Goal: Check status: Check status

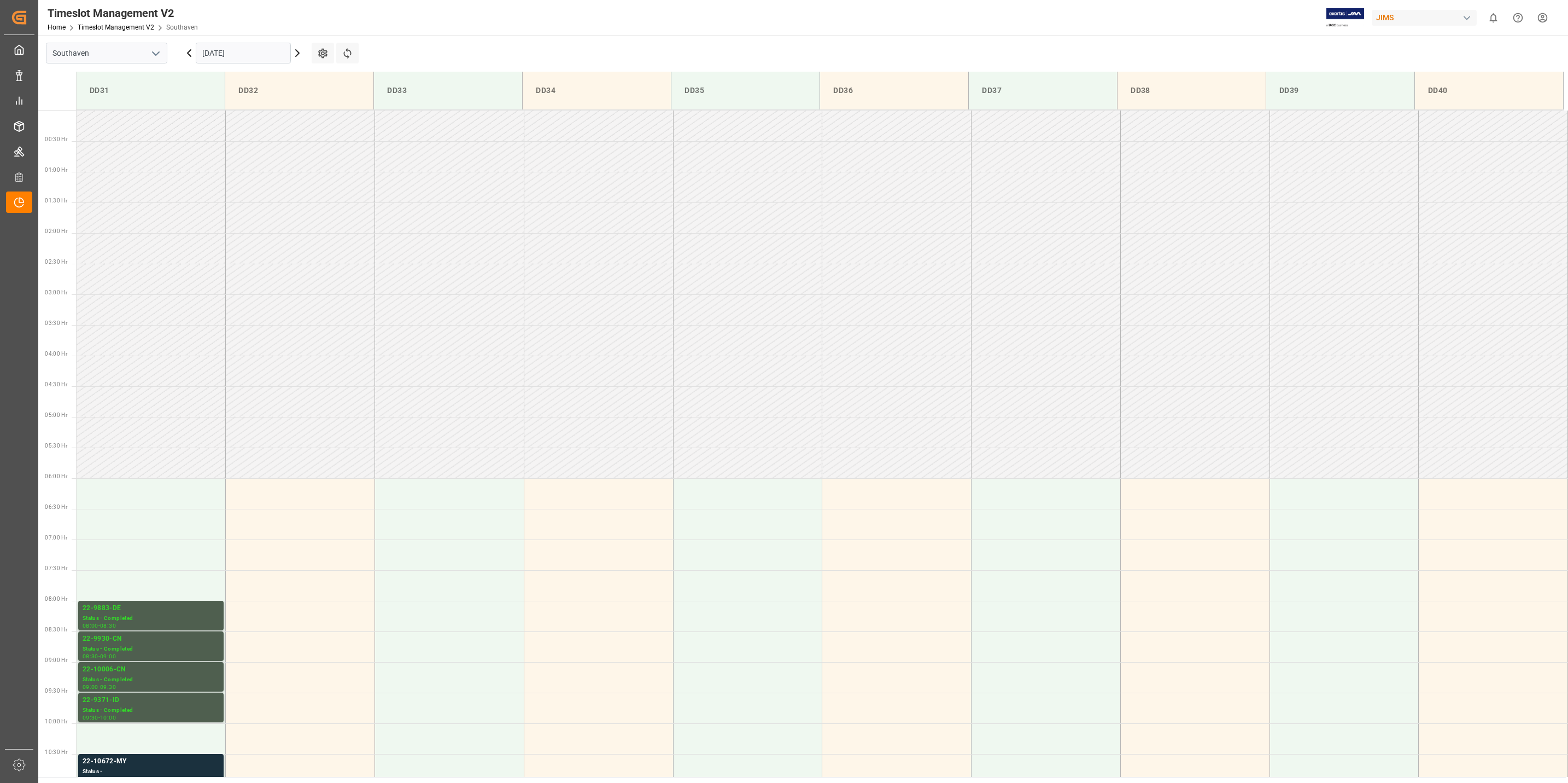
scroll to position [421, 0]
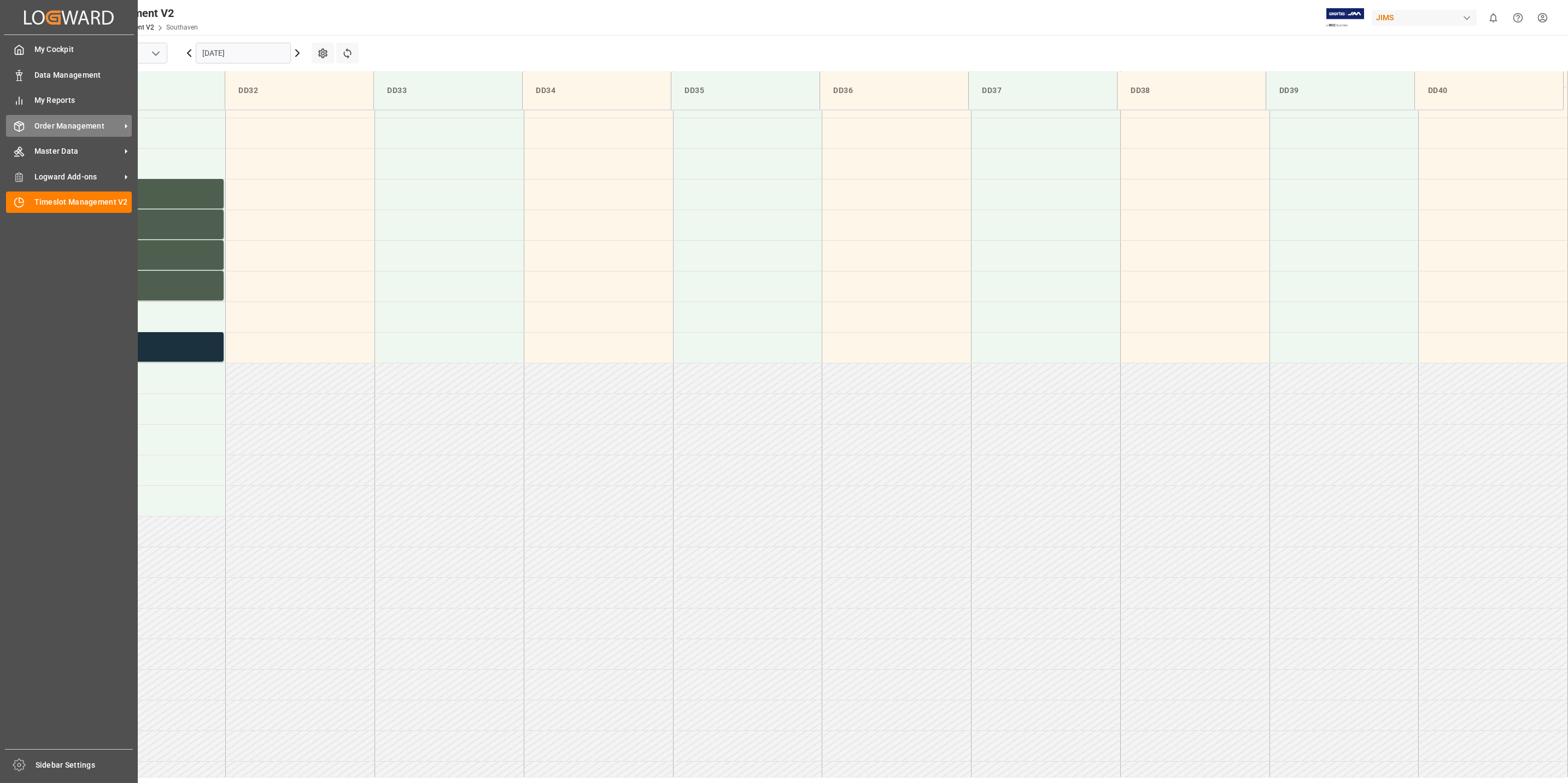
click at [102, 124] on span "Order Management" at bounding box center [78, 126] width 87 height 12
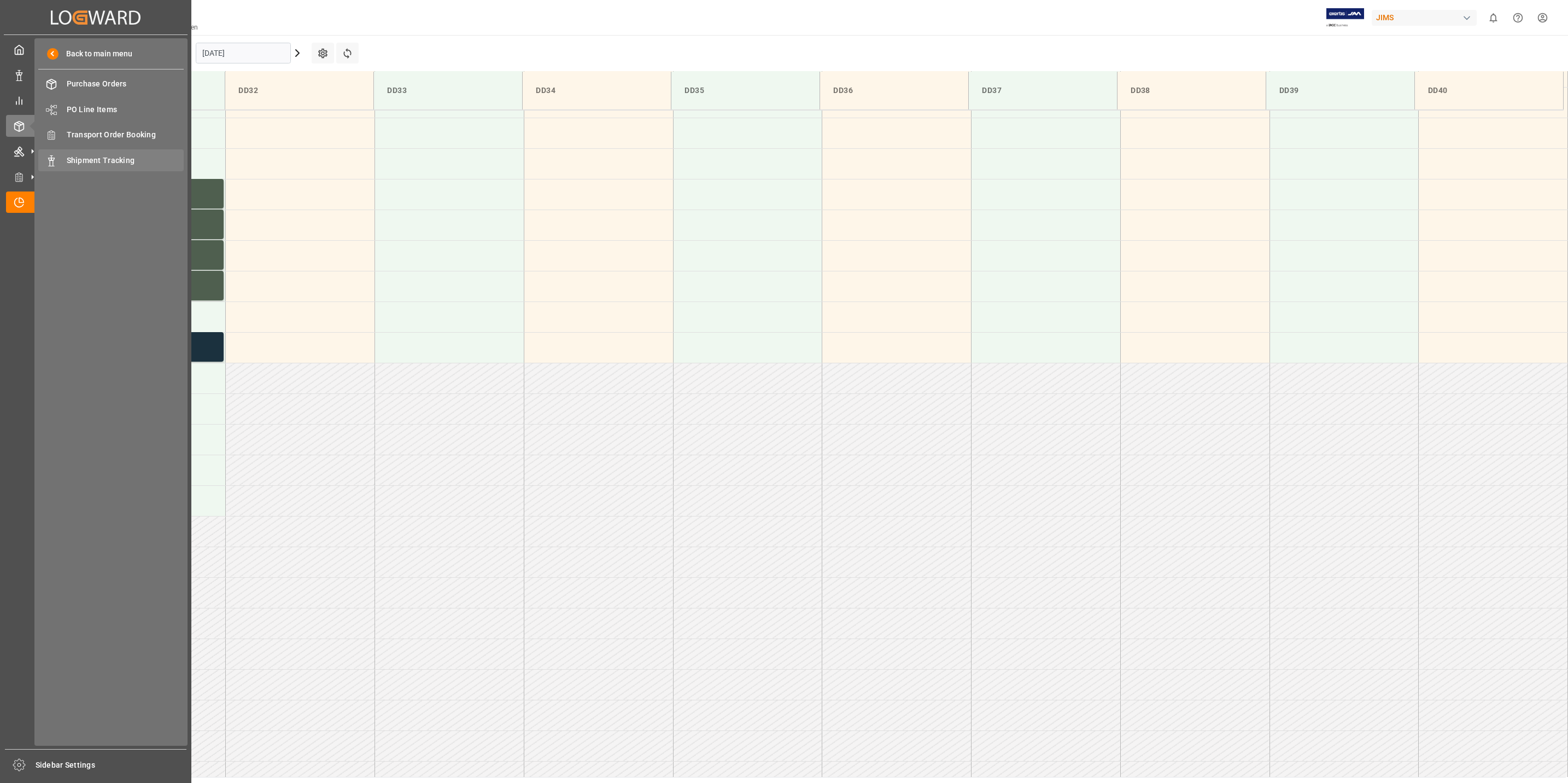
click at [133, 158] on span "Shipment Tracking" at bounding box center [125, 161] width 117 height 12
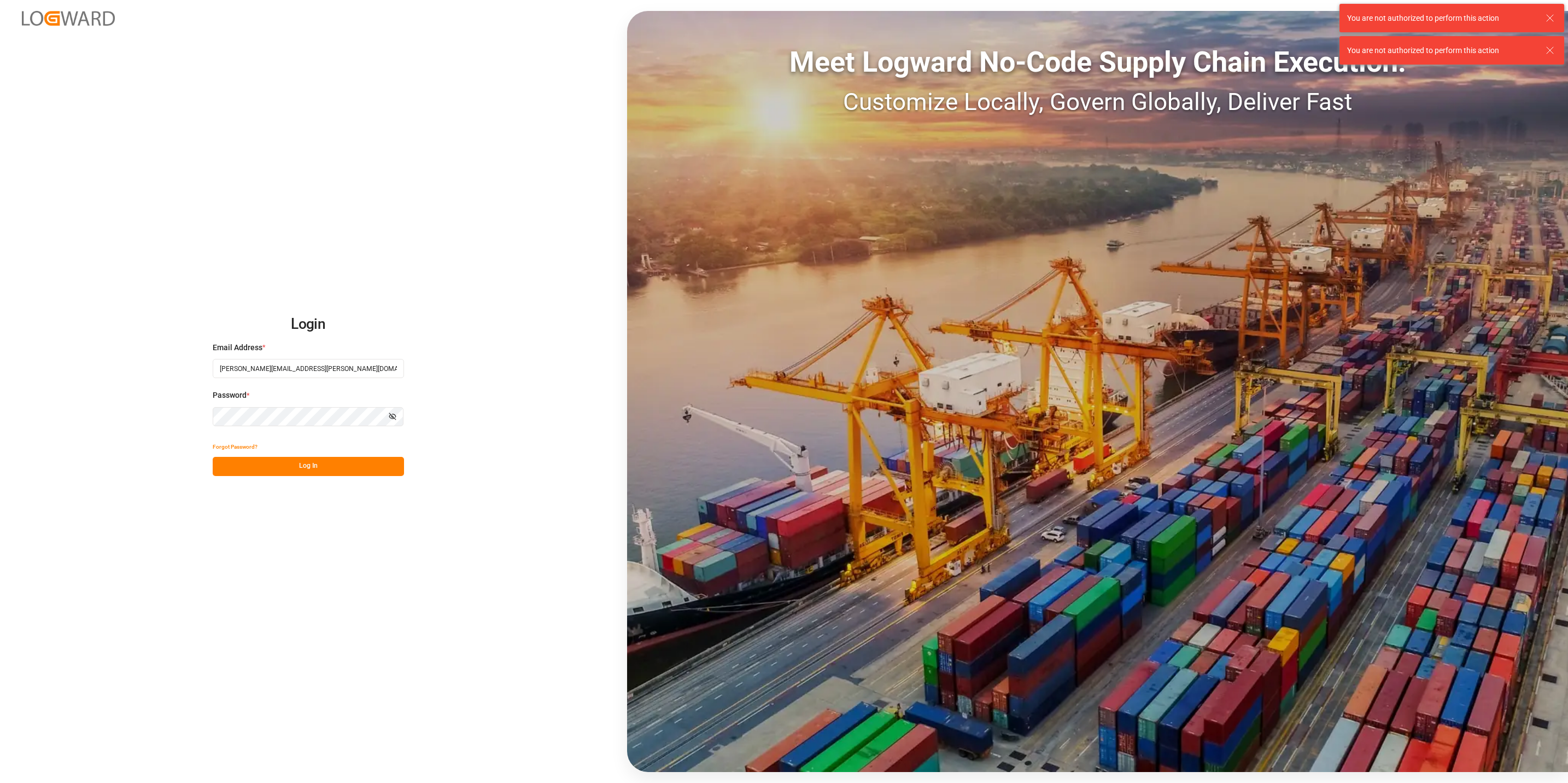
click at [311, 464] on button "Log In" at bounding box center [308, 467] width 191 height 19
click at [312, 464] on div "Forgot Password? Please wait" at bounding box center [308, 457] width 191 height 38
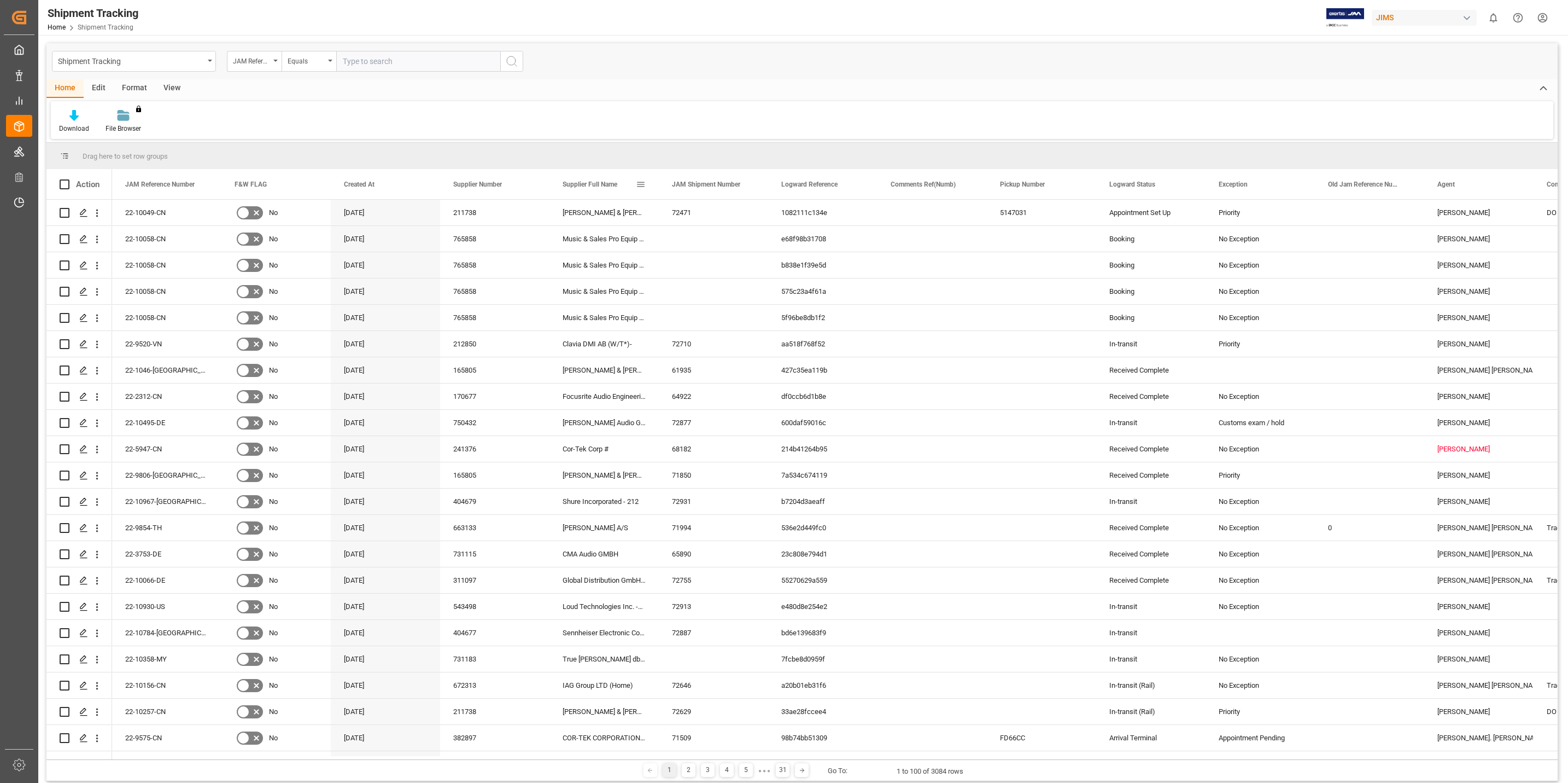
click at [640, 183] on span at bounding box center [640, 185] width 10 height 10
click at [704, 189] on span "filter" at bounding box center [702, 186] width 10 height 10
click at [664, 243] on input "Filter Value" at bounding box center [690, 243] width 107 height 22
type input "Music & Sales Pro Equip GmbH [GEOGRAPHIC_DATA]"
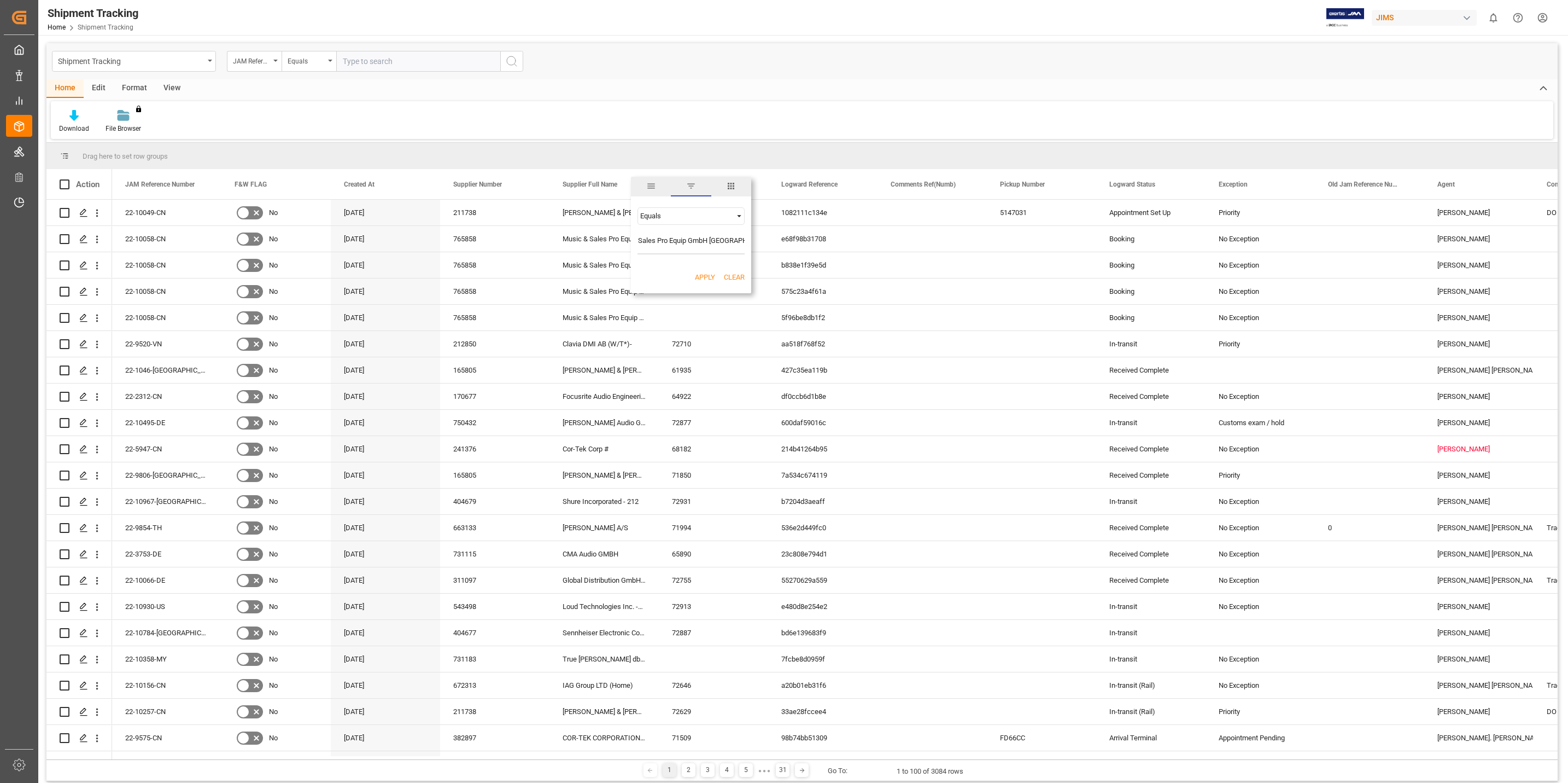
scroll to position [0, 0]
click at [709, 274] on button "Apply" at bounding box center [705, 277] width 20 height 11
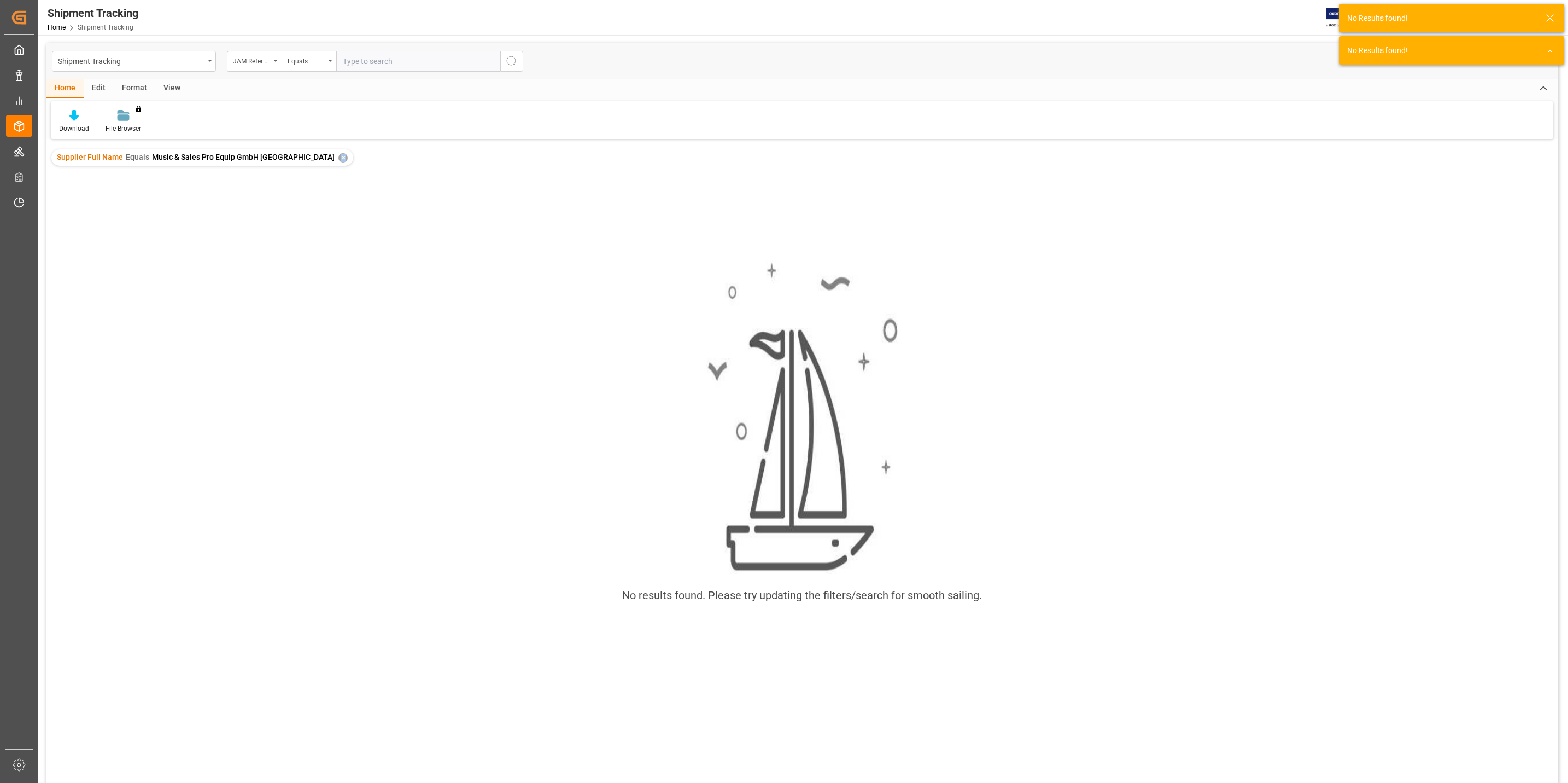
click at [338, 161] on div "✕" at bounding box center [343, 158] width 10 height 10
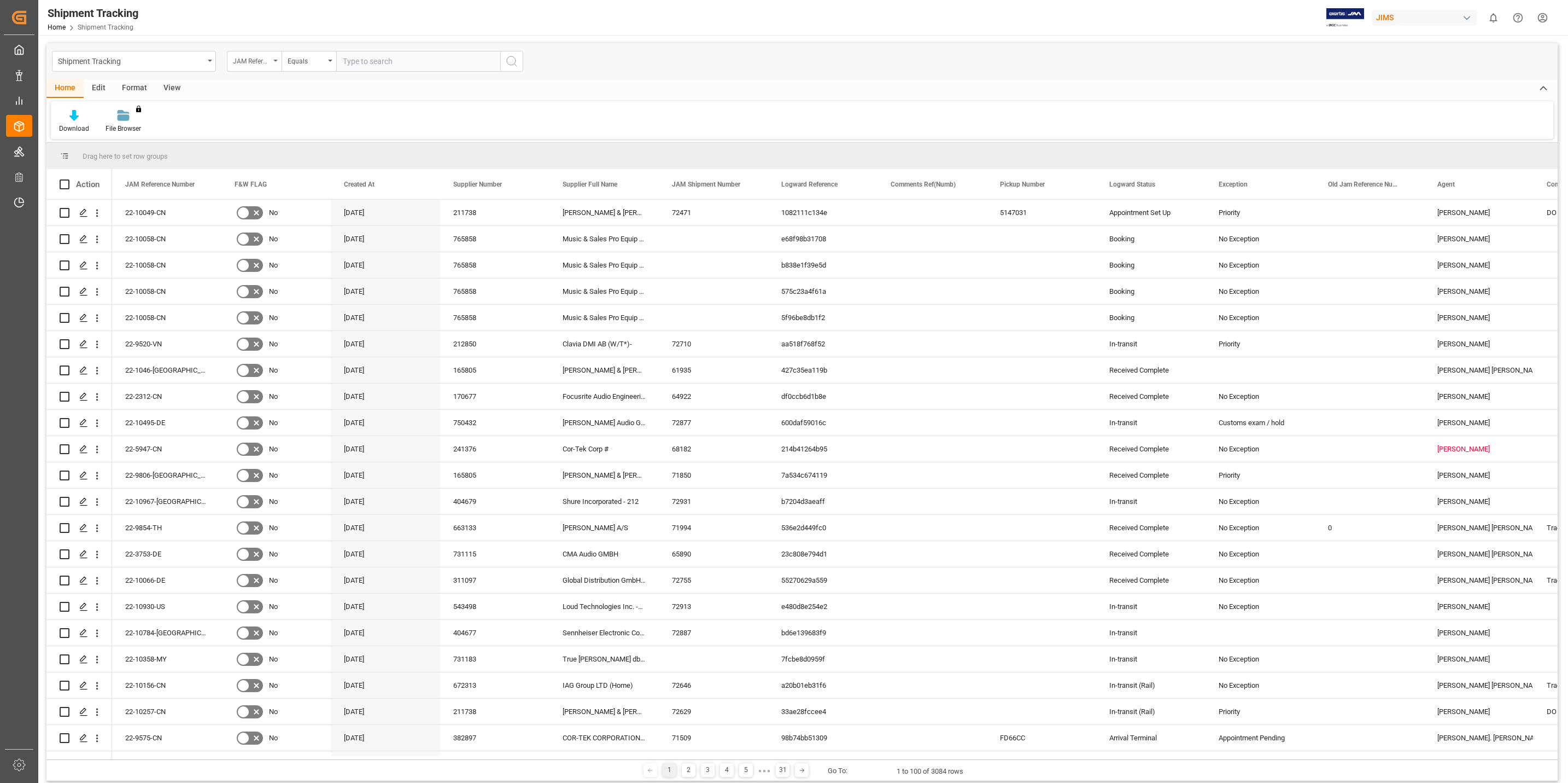
click at [271, 58] on div "JAM Reference Number" at bounding box center [254, 62] width 55 height 21
click at [291, 207] on div "Supplier Full Name" at bounding box center [309, 204] width 162 height 23
click at [368, 63] on input "text" at bounding box center [418, 62] width 164 height 21
paste input "Music & Sales Pro Equip GmbH [GEOGRAPHIC_DATA]"
type input "Music & Sales Pro Equip GmbH [GEOGRAPHIC_DATA]"
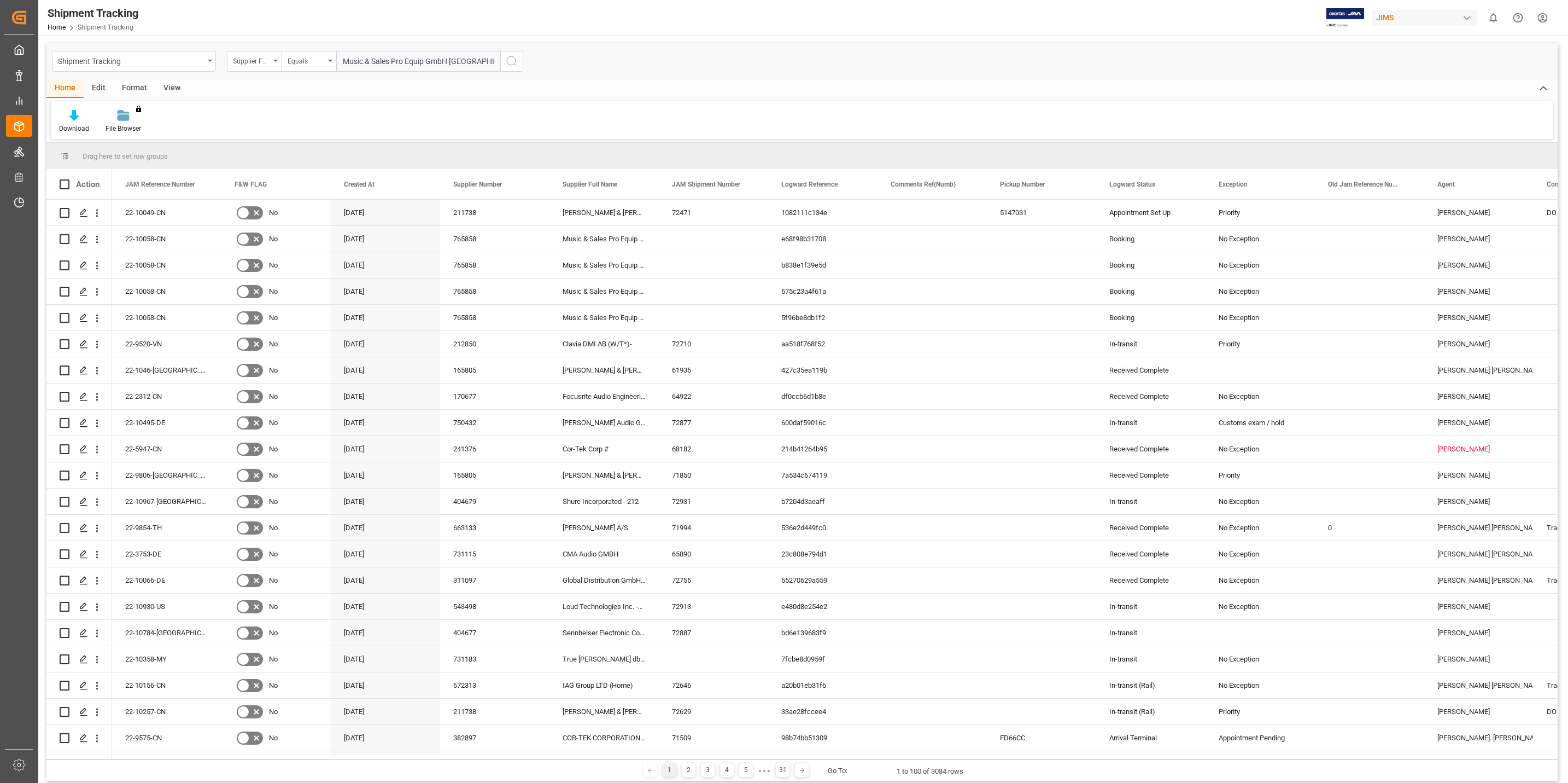
click at [514, 61] on icon "search button" at bounding box center [511, 62] width 13 height 13
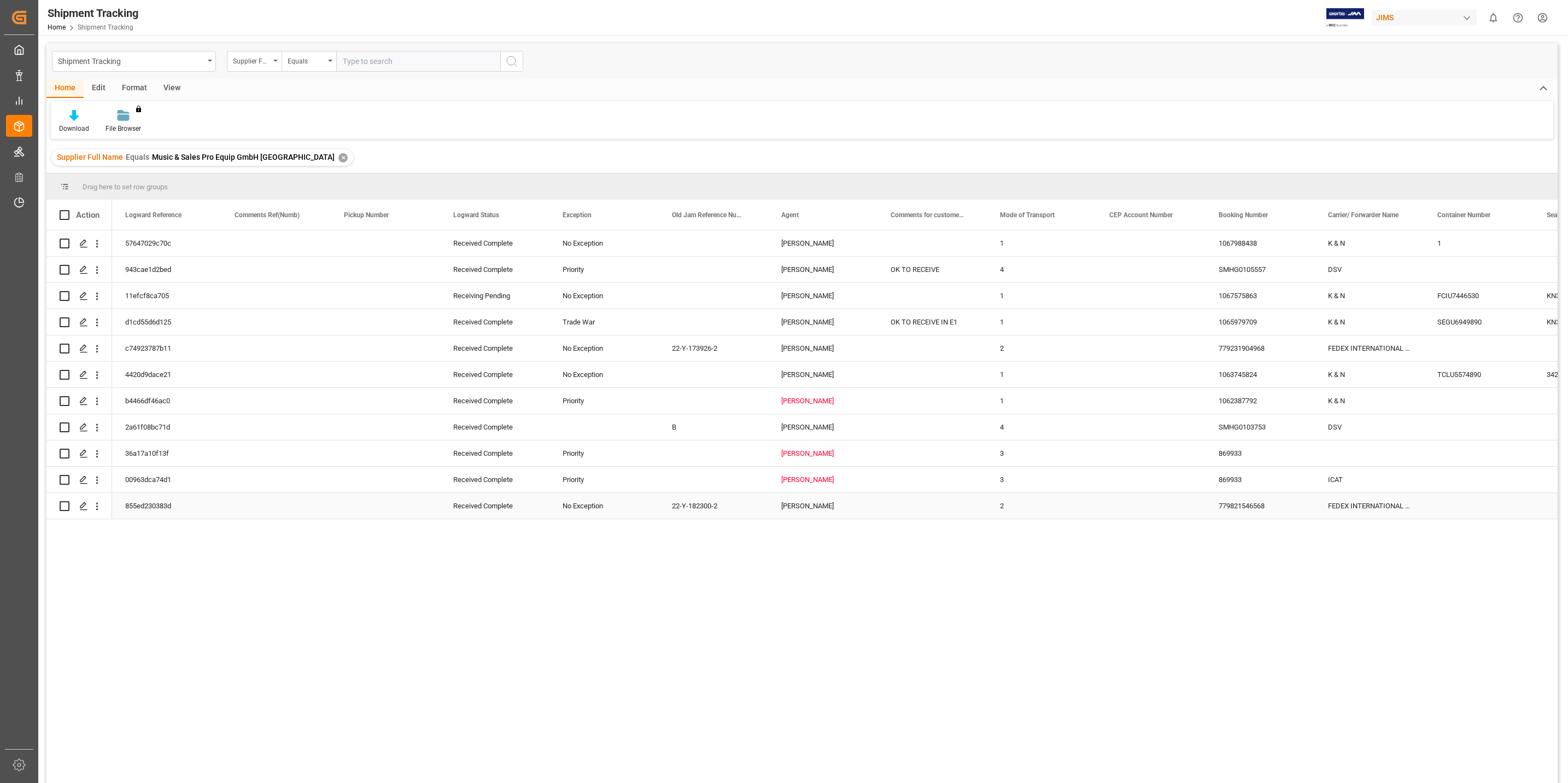
scroll to position [0, 603]
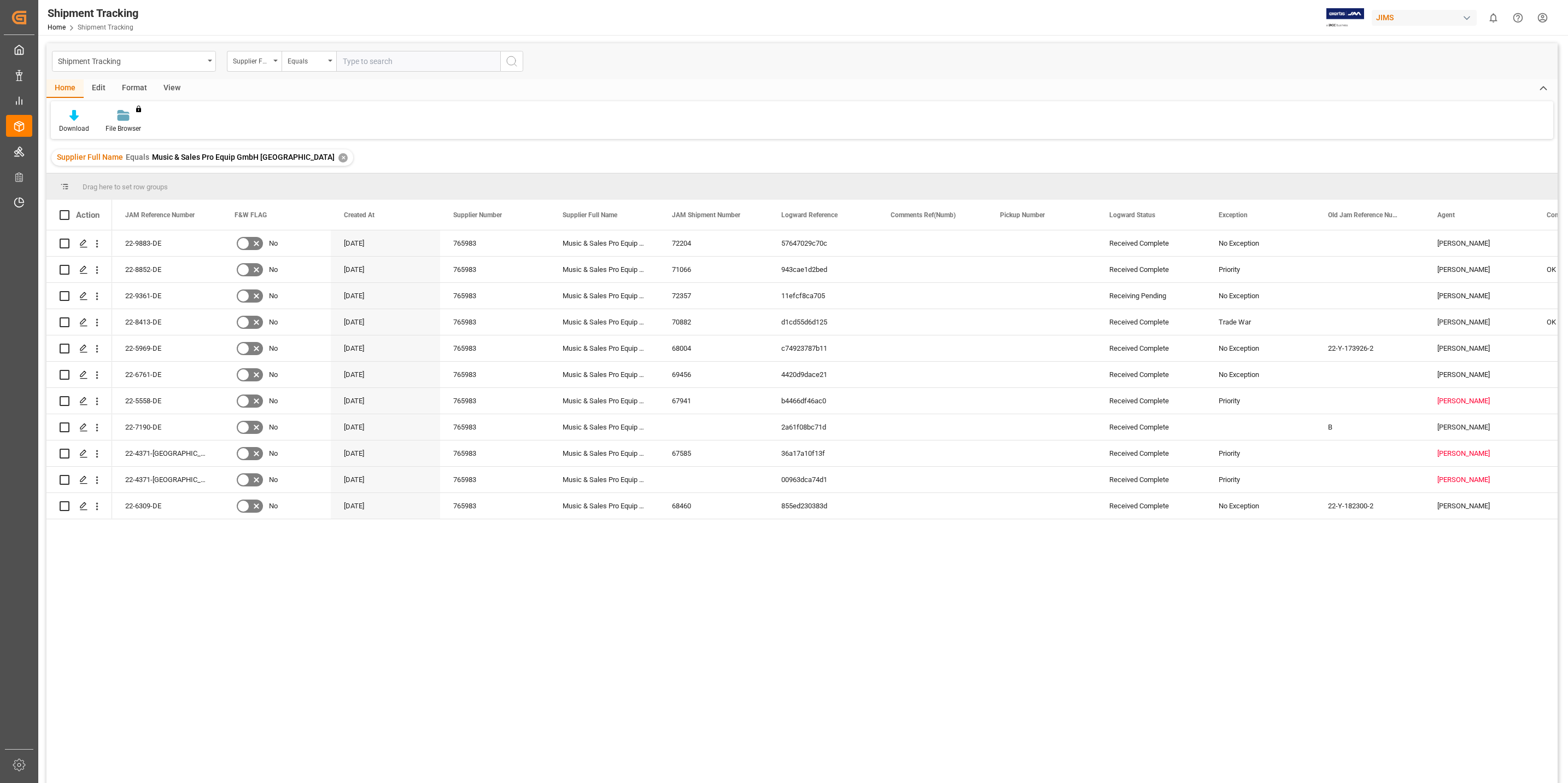
click at [166, 90] on div "View" at bounding box center [172, 88] width 34 height 18
click at [70, 127] on div "Default" at bounding box center [69, 129] width 21 height 10
click at [127, 198] on div "[PERSON_NAME] shipment tracking" at bounding box center [112, 199] width 96 height 12
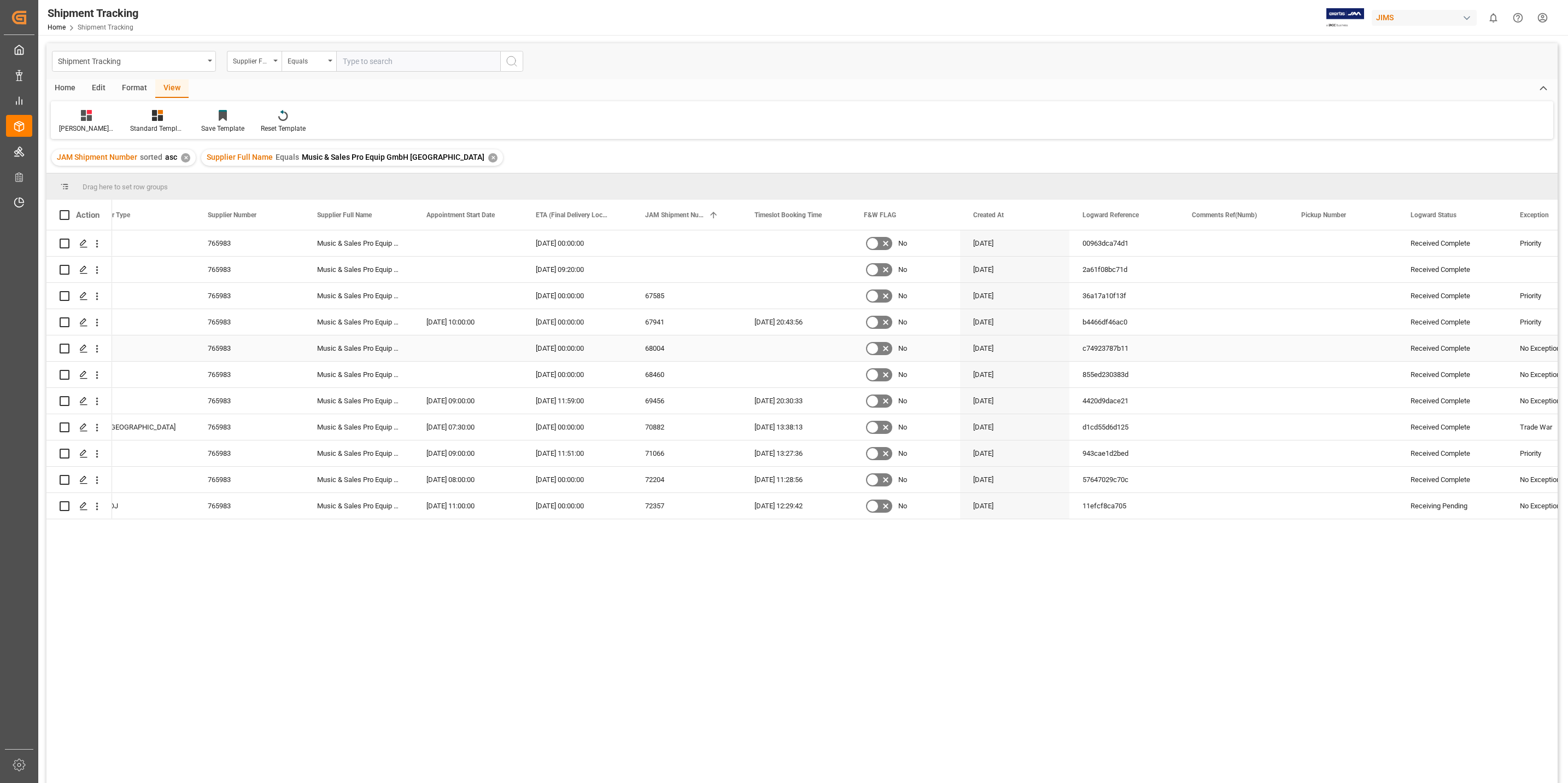
scroll to position [0, 164]
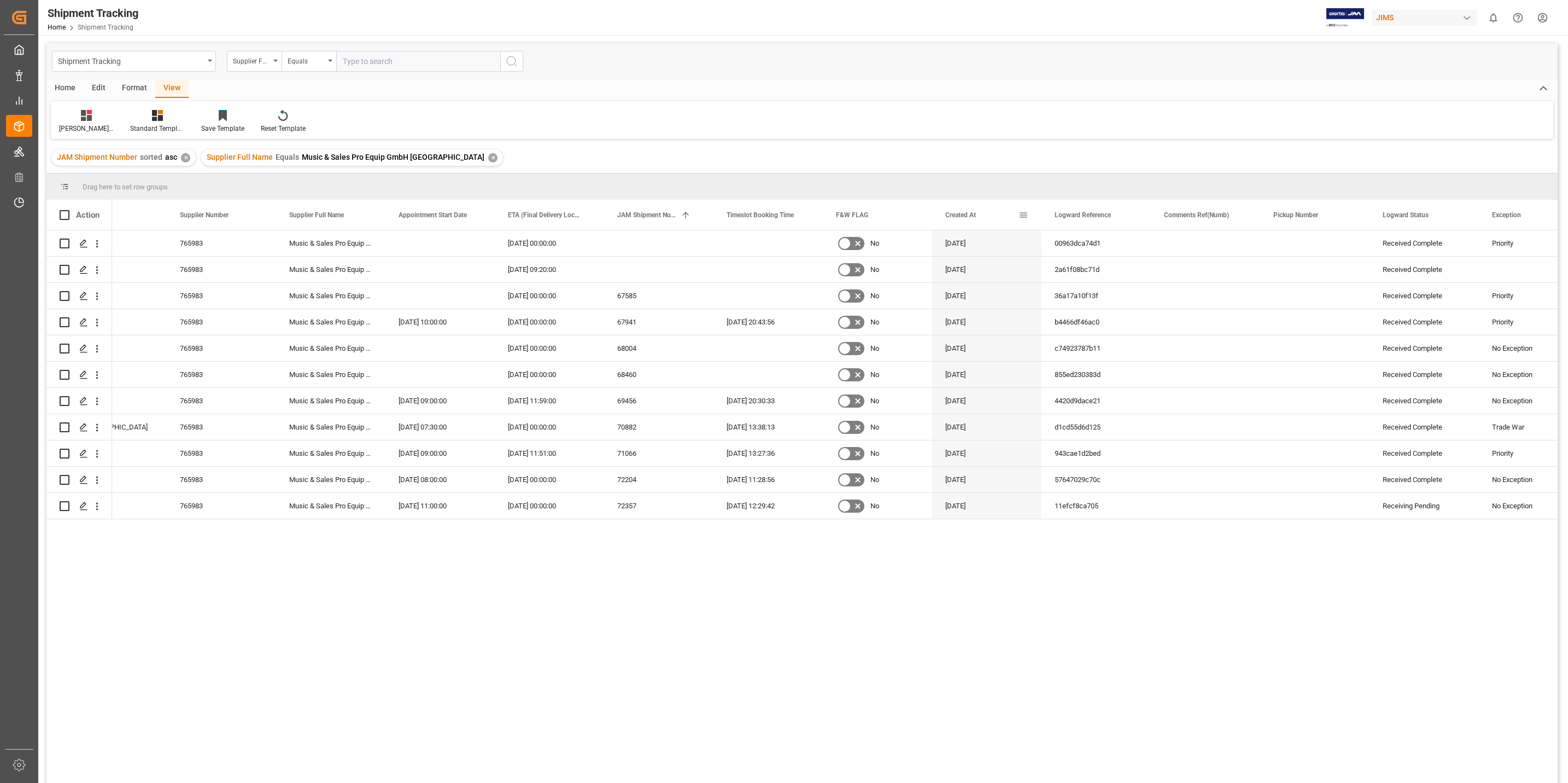
click at [1030, 215] on div "Created At" at bounding box center [987, 215] width 110 height 30
click at [1024, 215] on span at bounding box center [1024, 215] width 10 height 10
click at [1119, 215] on span "columns" at bounding box center [1113, 216] width 10 height 10
click at [1038, 215] on span "general" at bounding box center [1033, 216] width 10 height 10
click at [1065, 215] on span "filter" at bounding box center [1074, 217] width 40 height 19
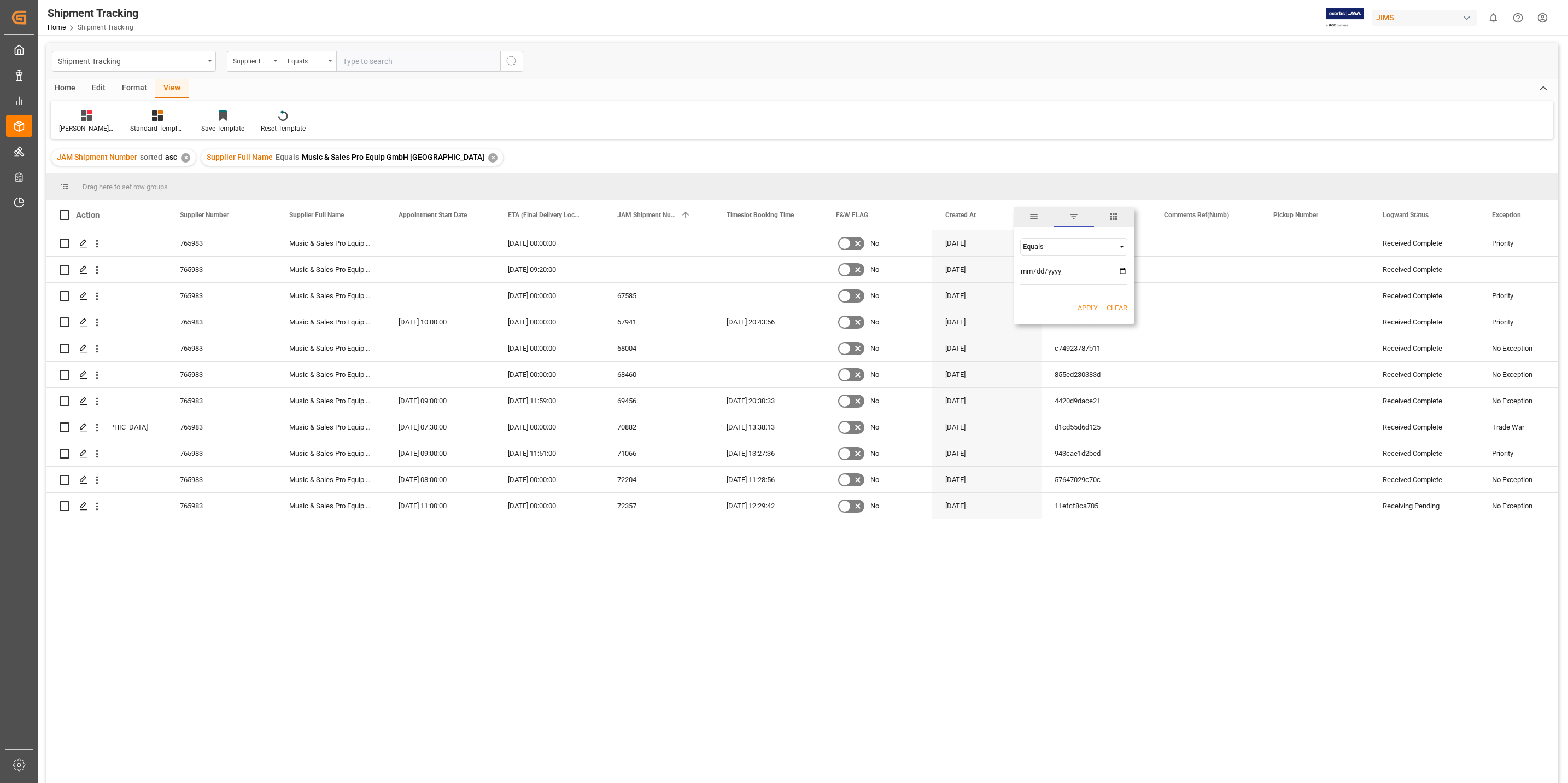
click at [1125, 246] on span "Filtering operator" at bounding box center [1122, 246] width 10 height 10
click at [1123, 244] on span "Filtering operator" at bounding box center [1122, 246] width 10 height 10
click at [1101, 271] on input "date" at bounding box center [1073, 274] width 107 height 22
click at [1124, 268] on input "date" at bounding box center [1073, 274] width 107 height 22
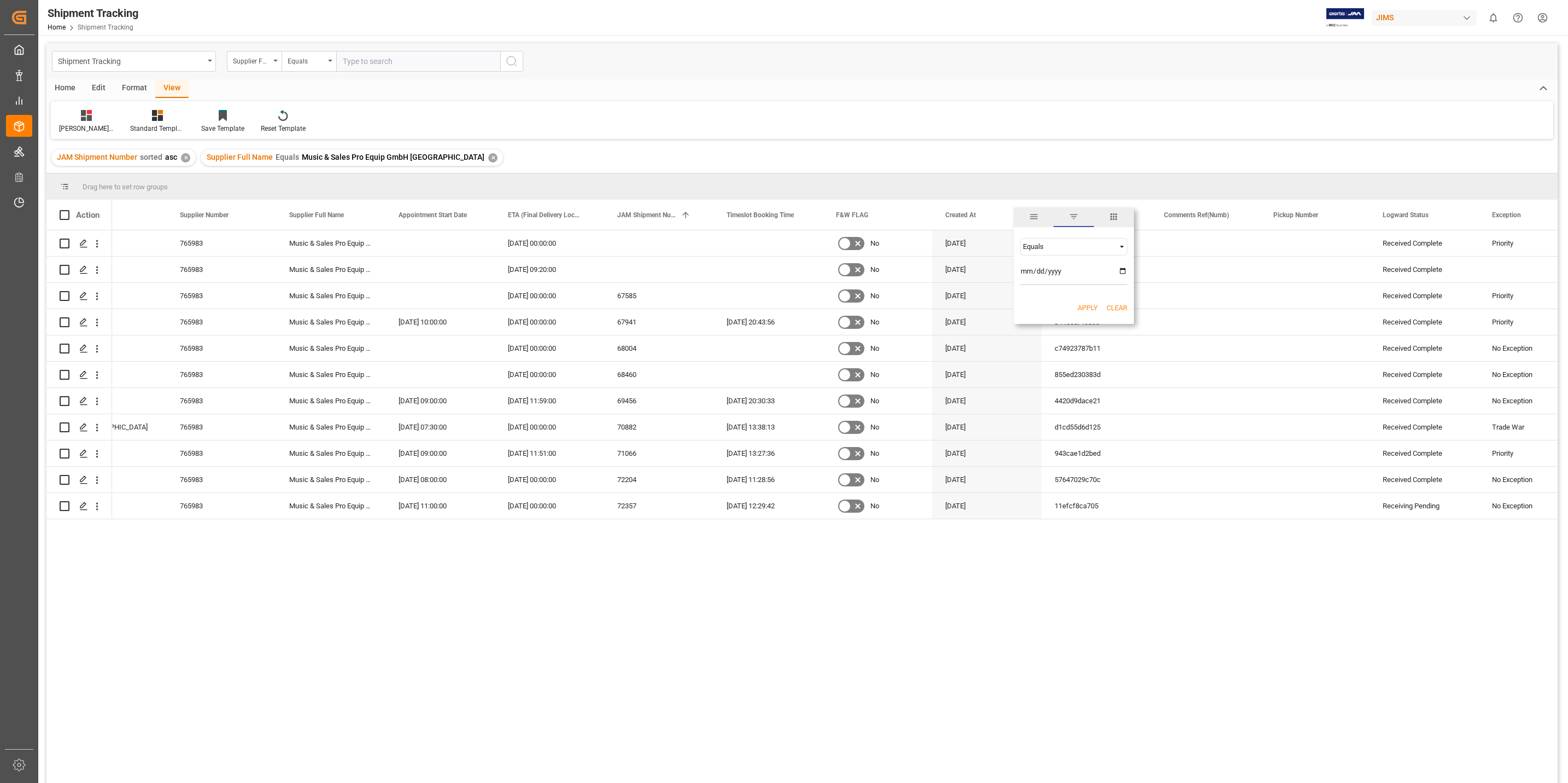
click at [950, 149] on div "JAM Shipment Number sorted asc ✕ Supplier Full Name Equals Music & Sales Pro Eq…" at bounding box center [802, 158] width 1511 height 31
click at [968, 212] on span "Created At" at bounding box center [960, 215] width 31 height 8
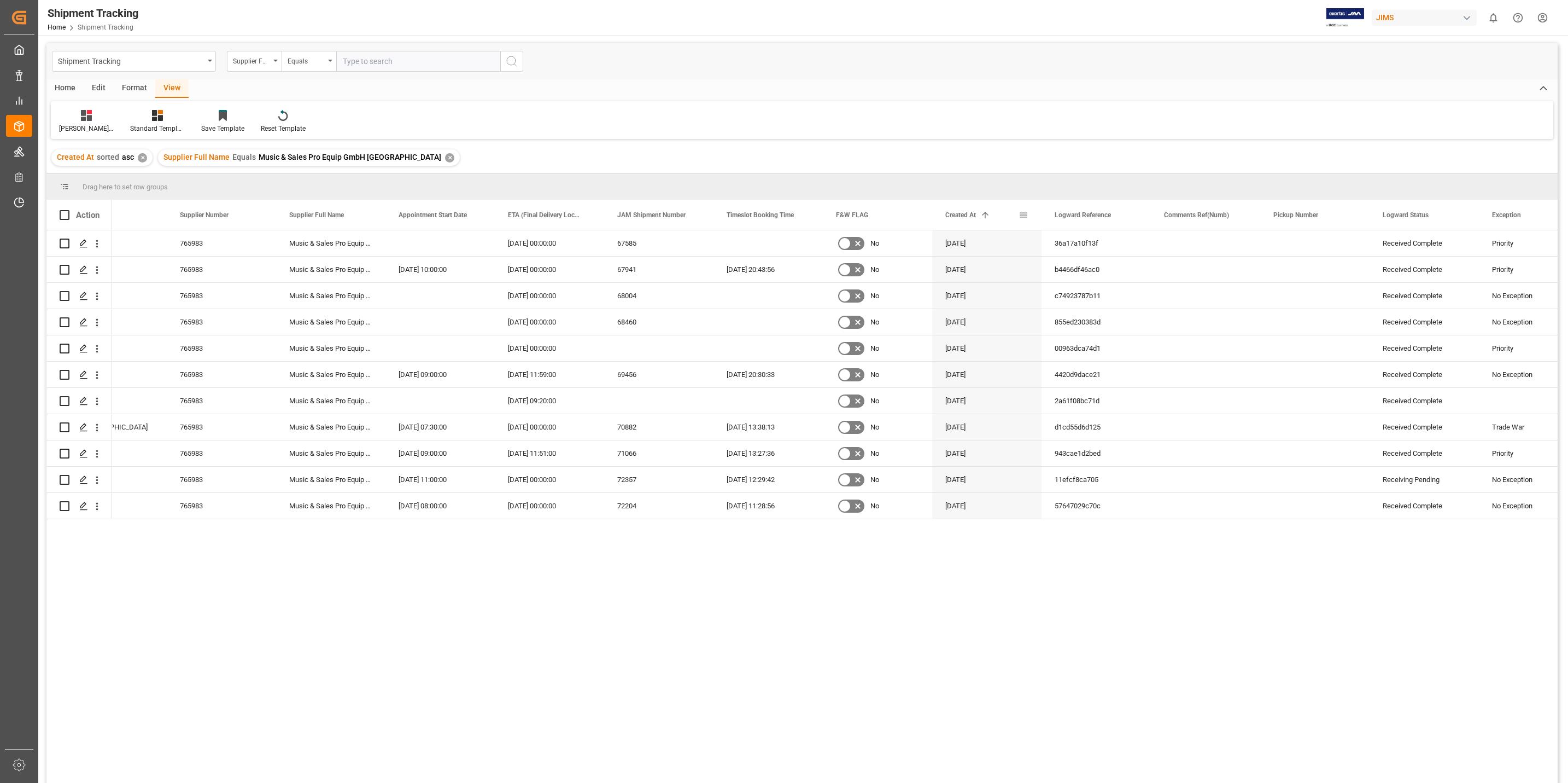
click at [968, 210] on div "Created At 1" at bounding box center [982, 215] width 73 height 30
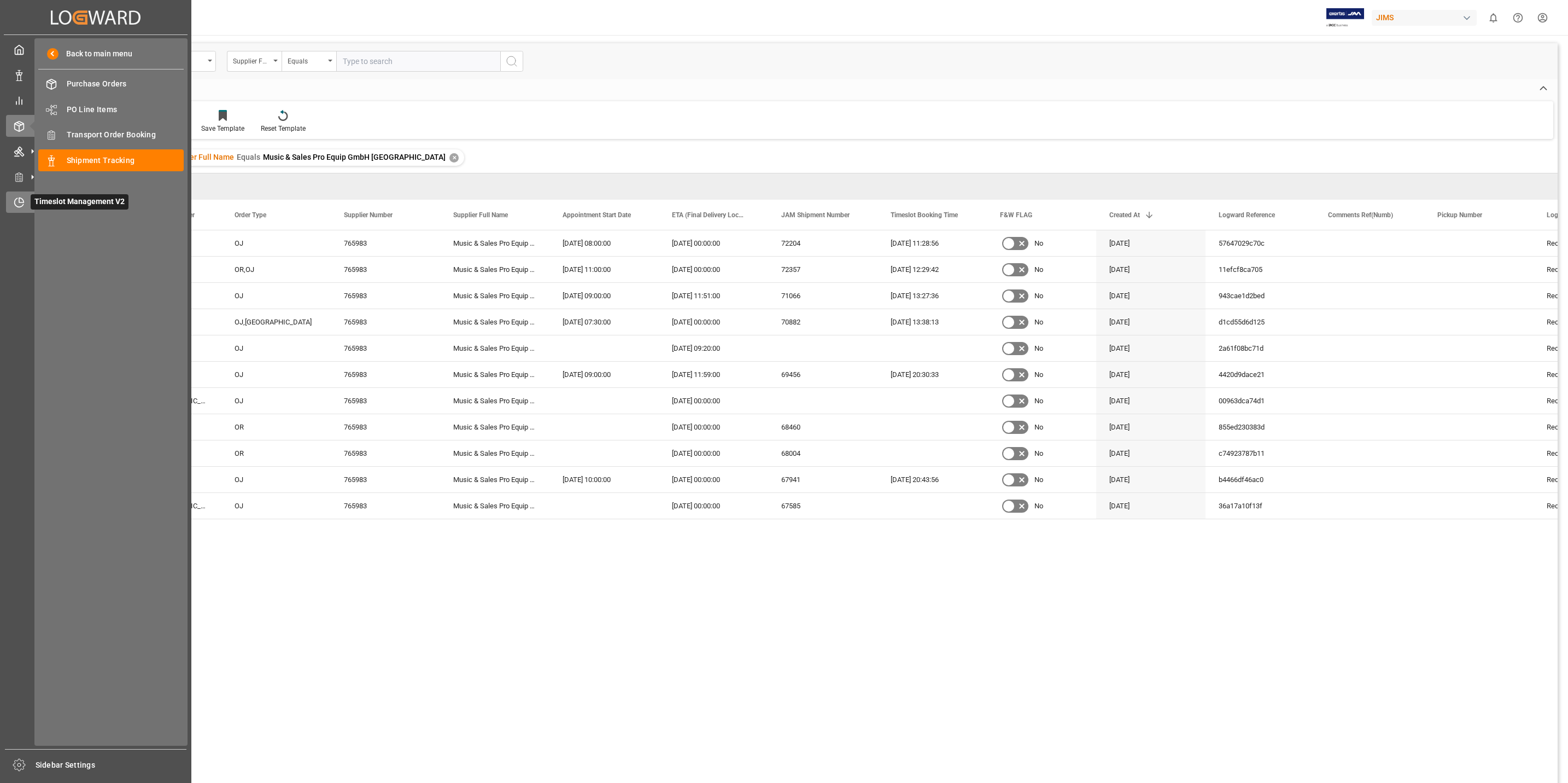
click at [22, 197] on icon at bounding box center [18, 202] width 11 height 11
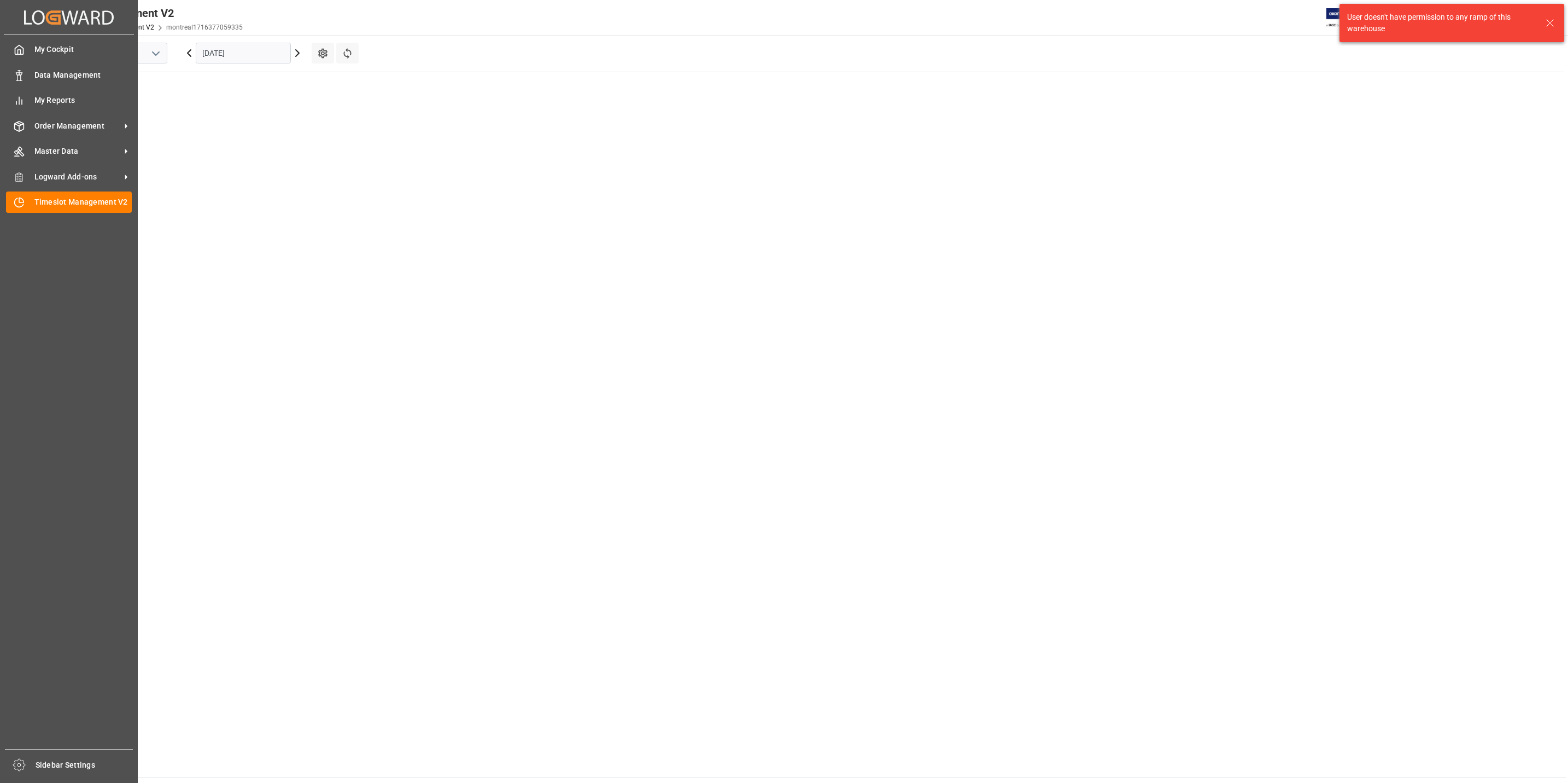
scroll to position [506, 0]
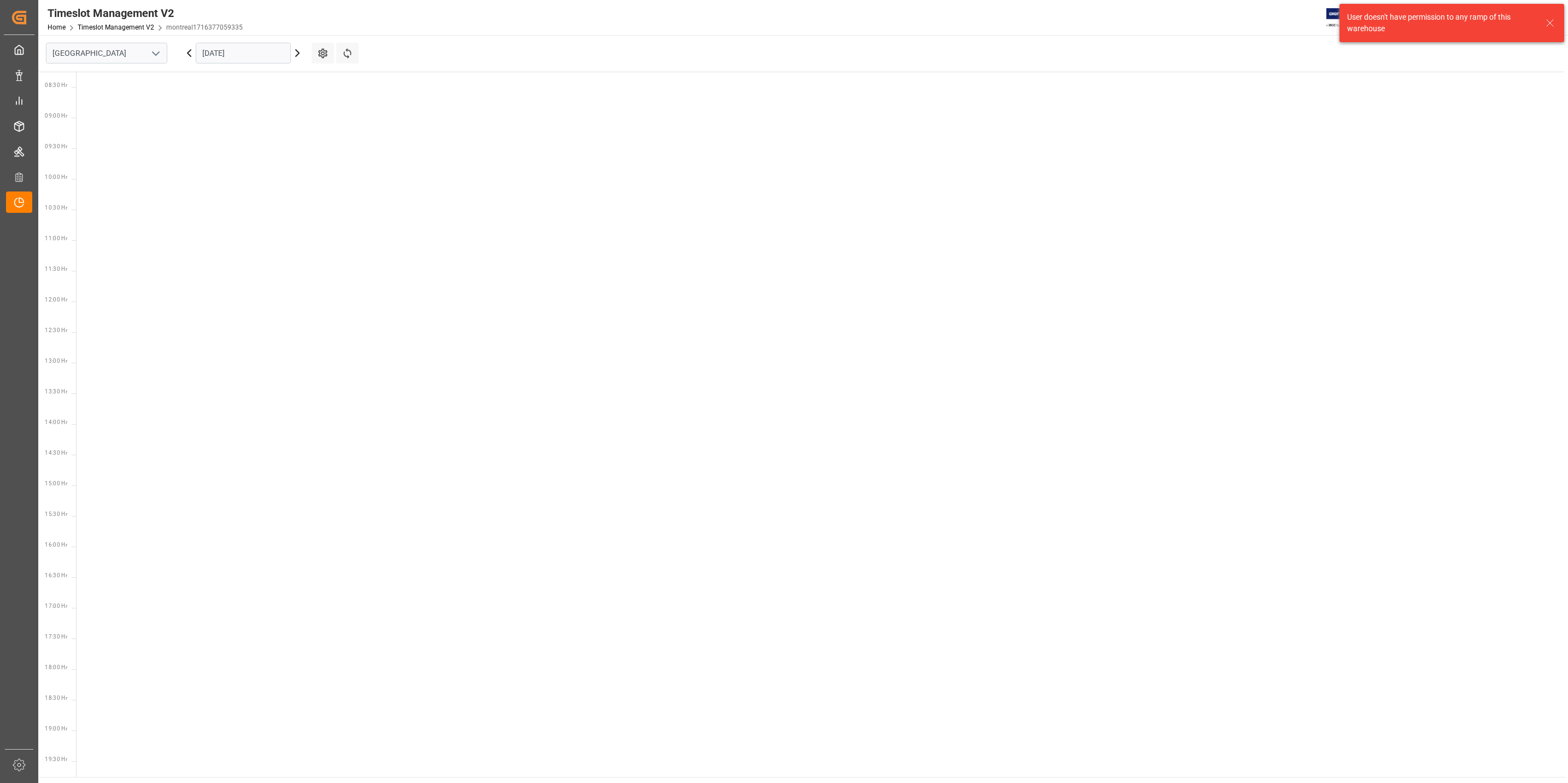
click at [150, 53] on icon "open menu" at bounding box center [156, 54] width 13 height 13
click at [95, 96] on div "Southaven" at bounding box center [106, 102] width 120 height 25
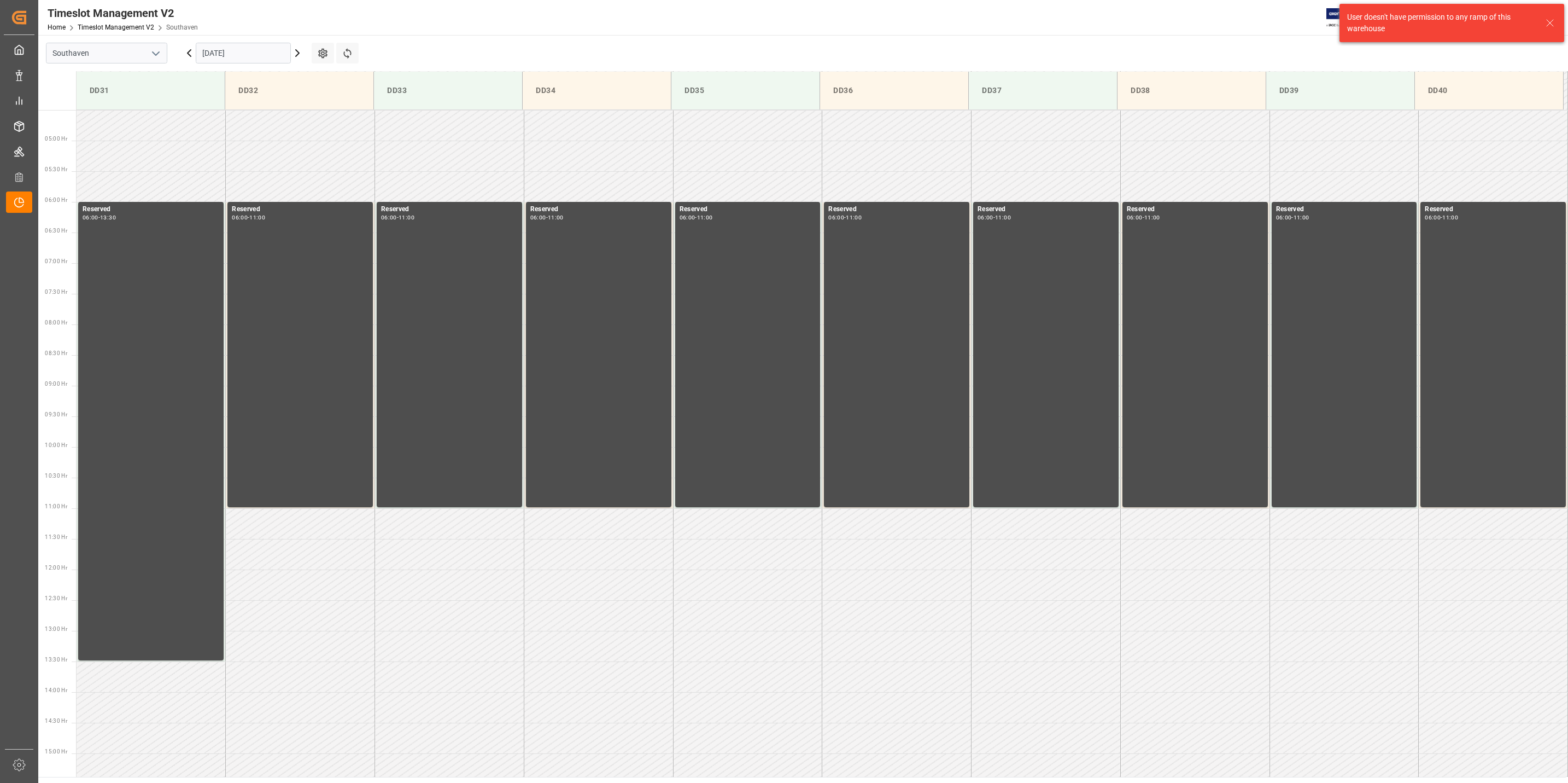
scroll to position [544, 0]
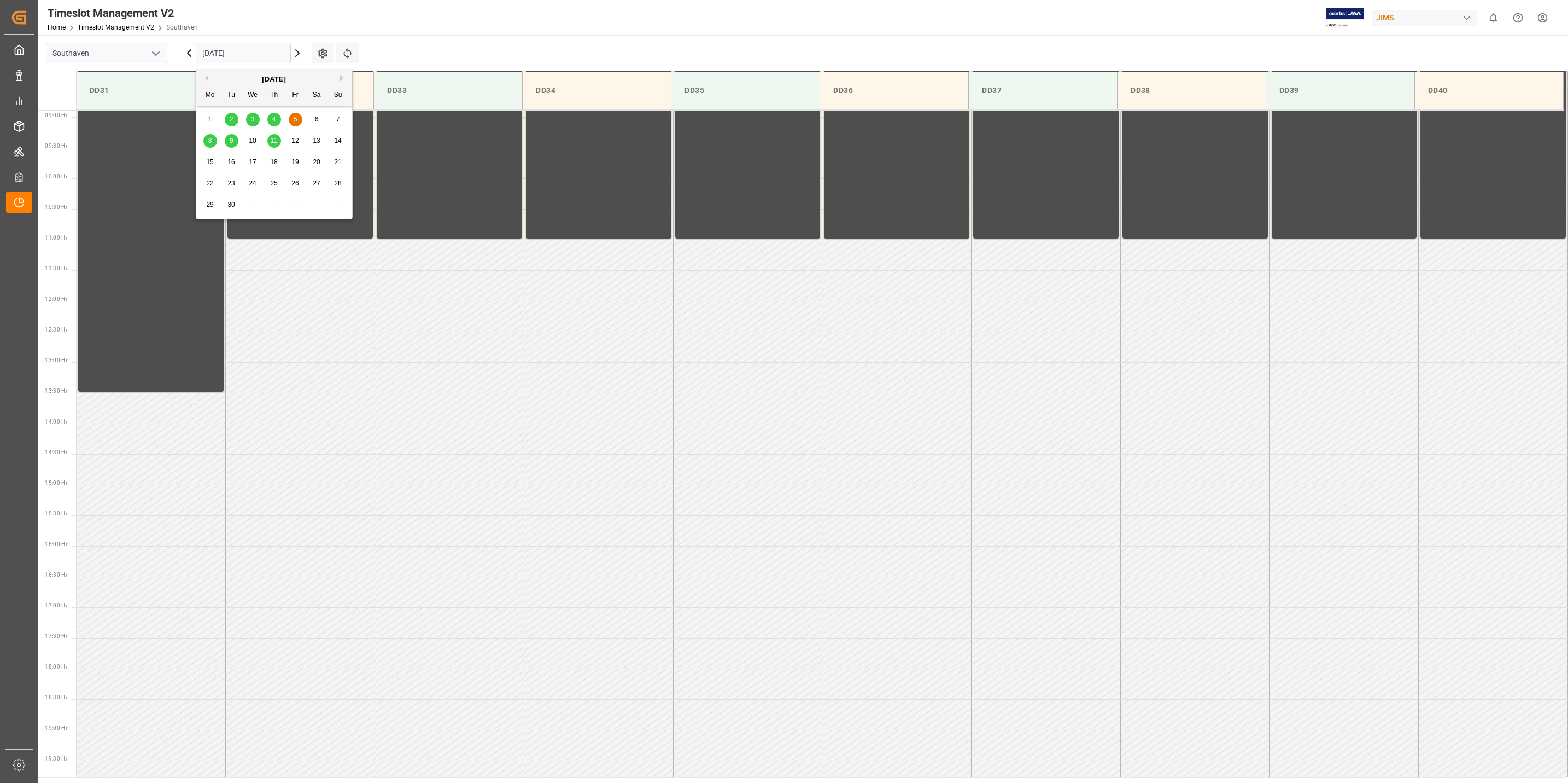
click at [261, 50] on input "[DATE]" at bounding box center [243, 53] width 95 height 21
click at [233, 141] on span "9" at bounding box center [232, 140] width 4 height 8
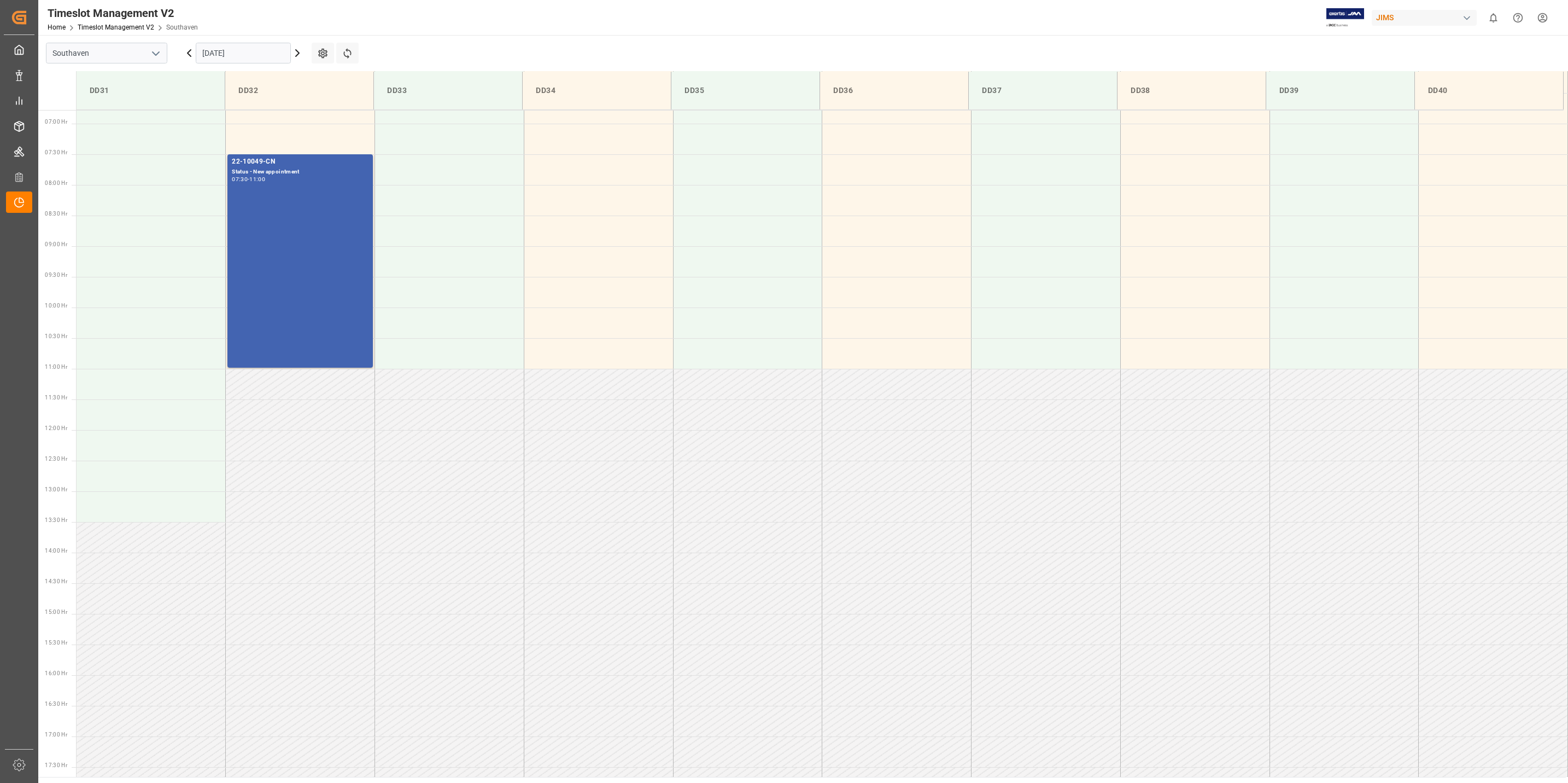
scroll to position [381, 0]
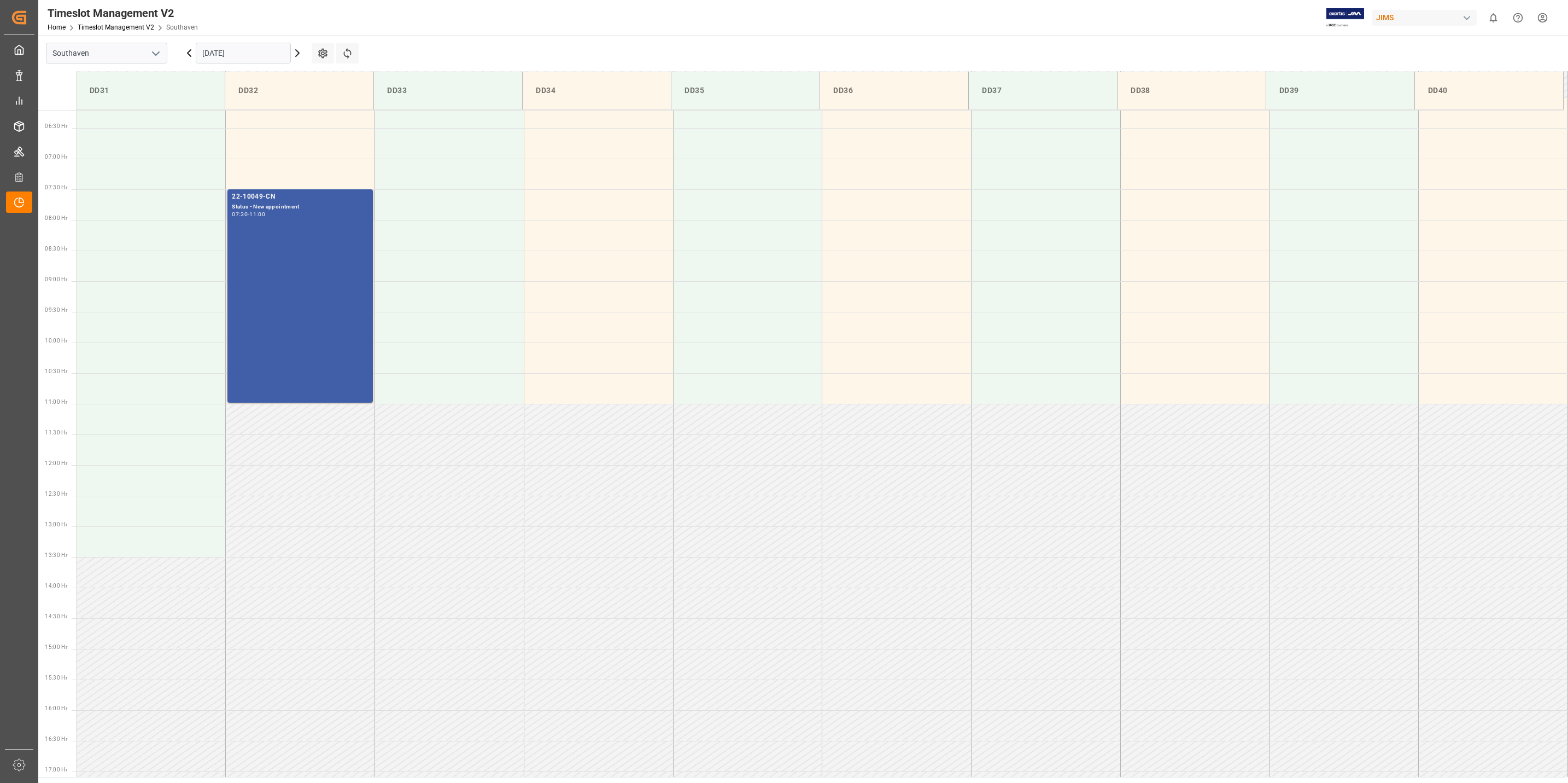
click at [269, 194] on div "22-10049-CN" at bounding box center [300, 196] width 137 height 11
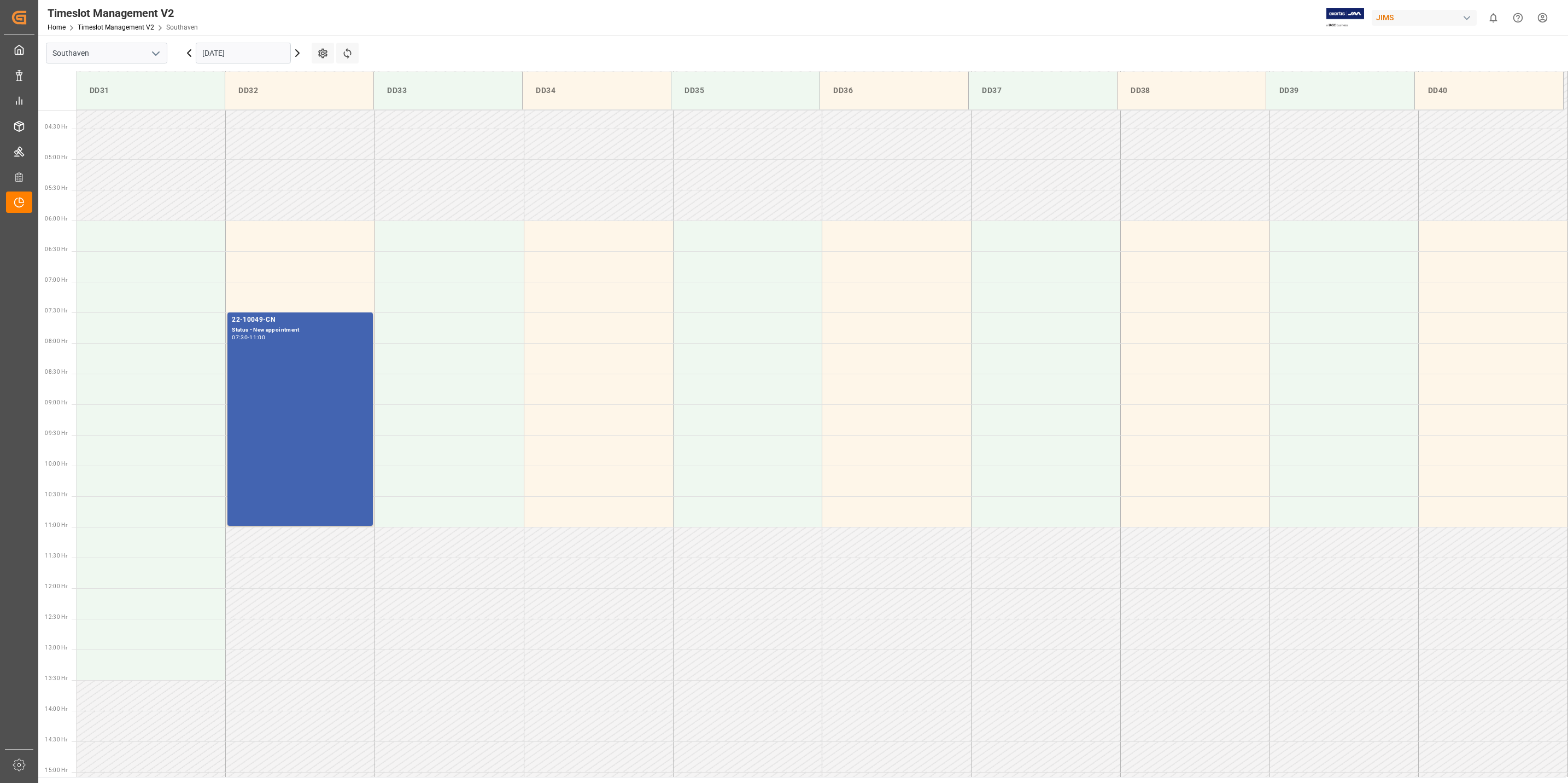
scroll to position [0, 0]
